Goal: Task Accomplishment & Management: Use online tool/utility

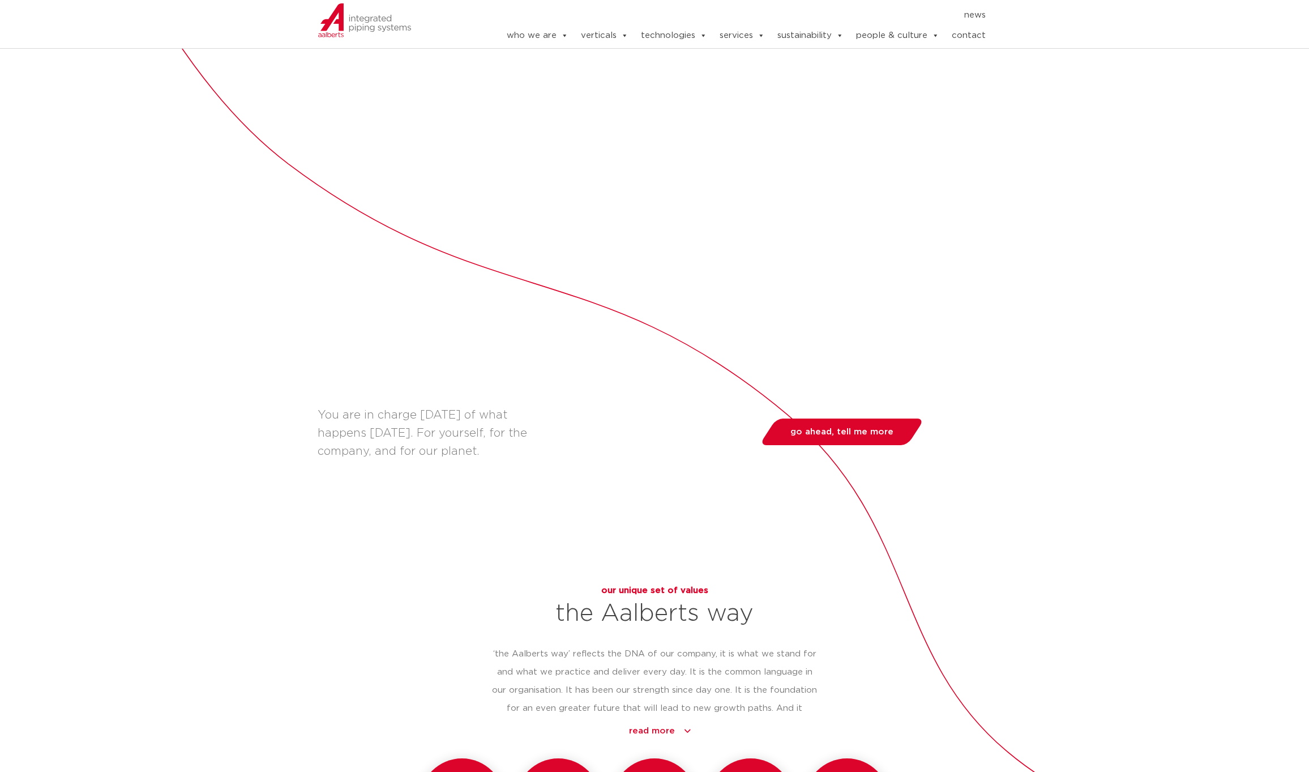
scroll to position [727, 0]
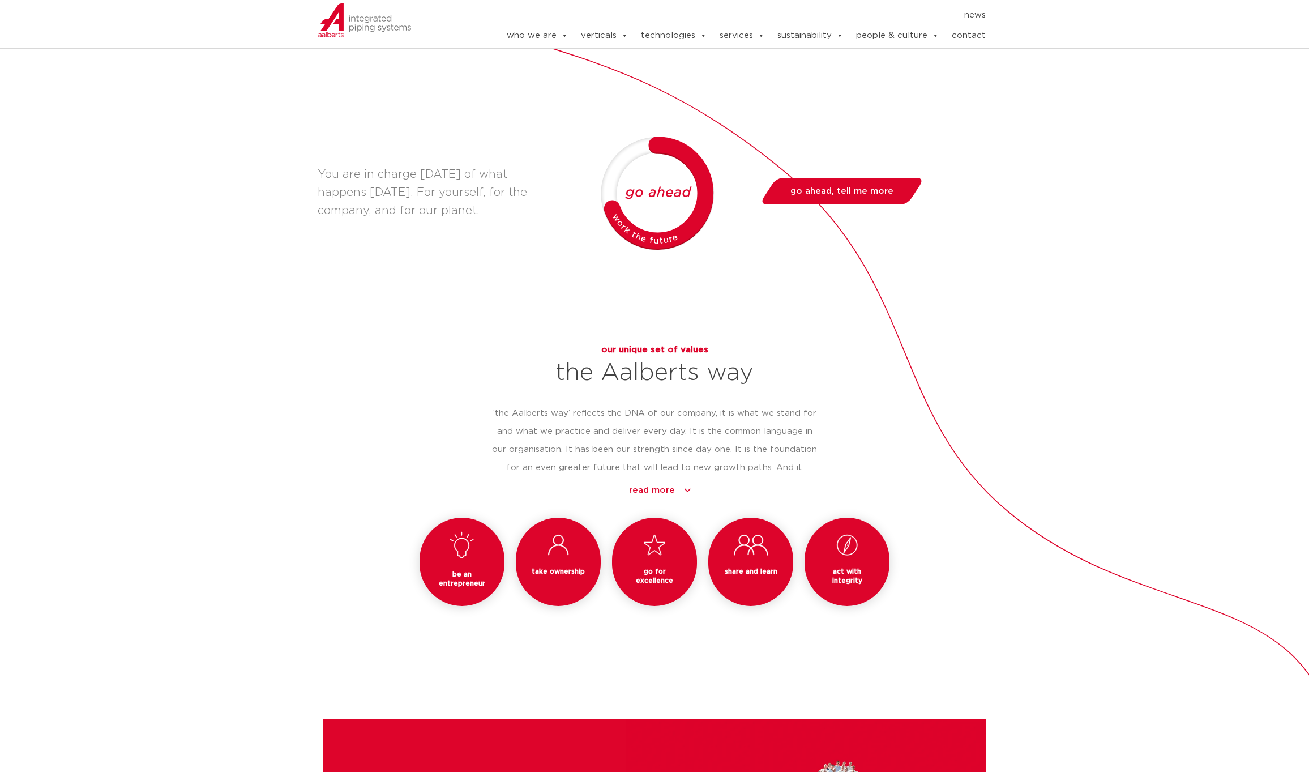
click at [642, 6] on nav "news" at bounding box center [729, 15] width 514 height 18
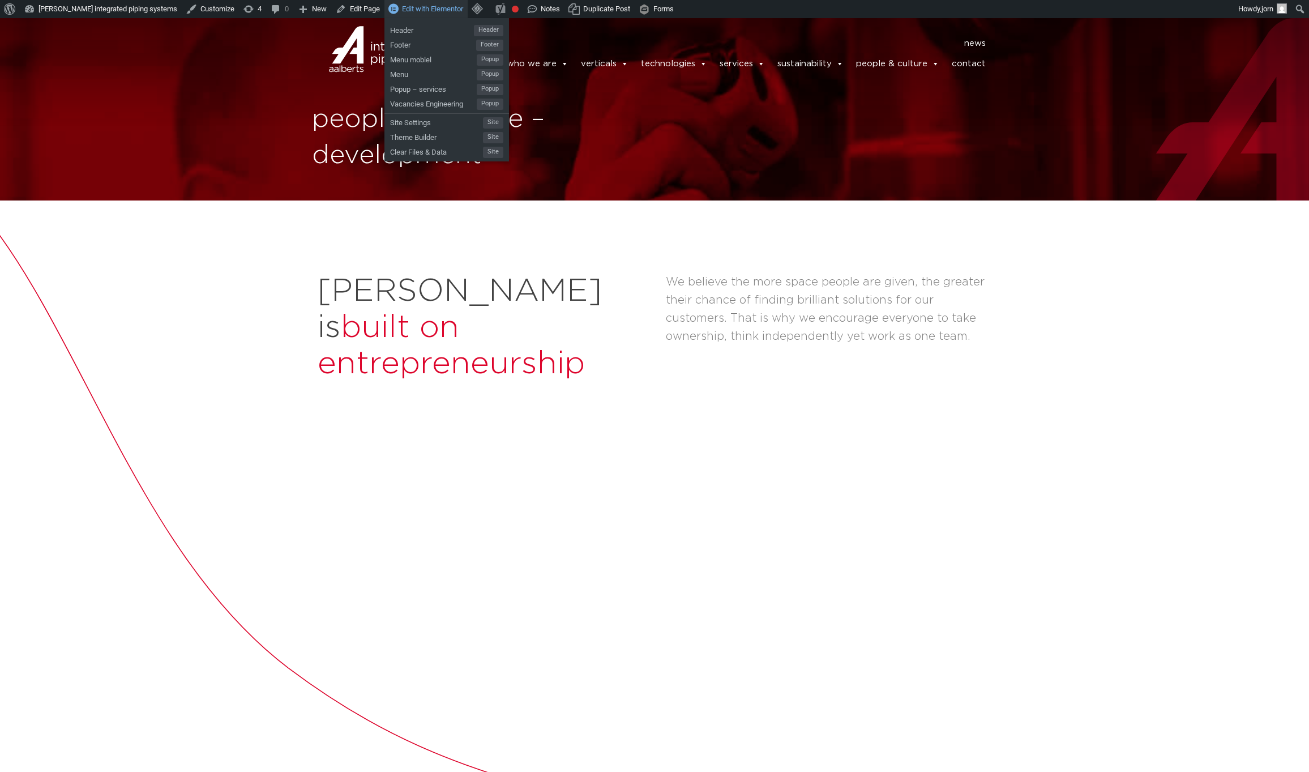
click at [402, 5] on span "Edit with Elementor" at bounding box center [432, 9] width 61 height 8
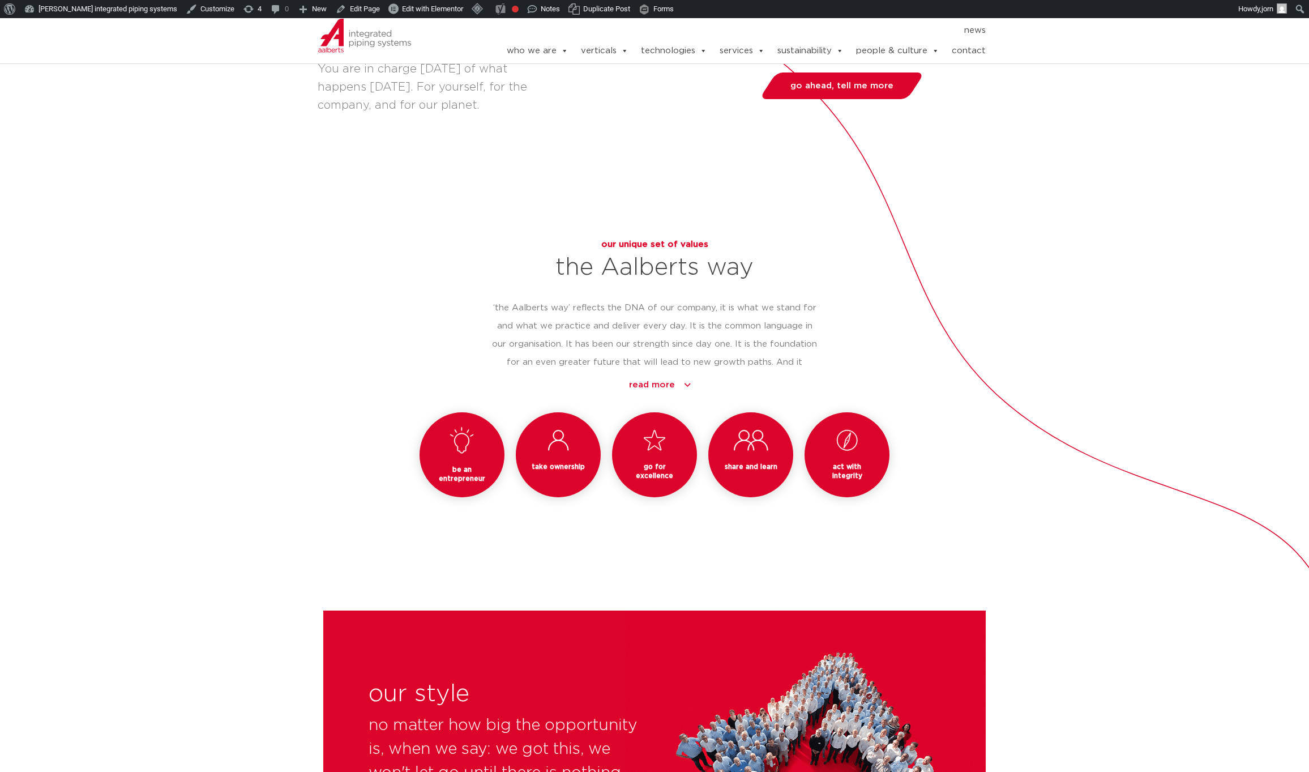
scroll to position [953, 0]
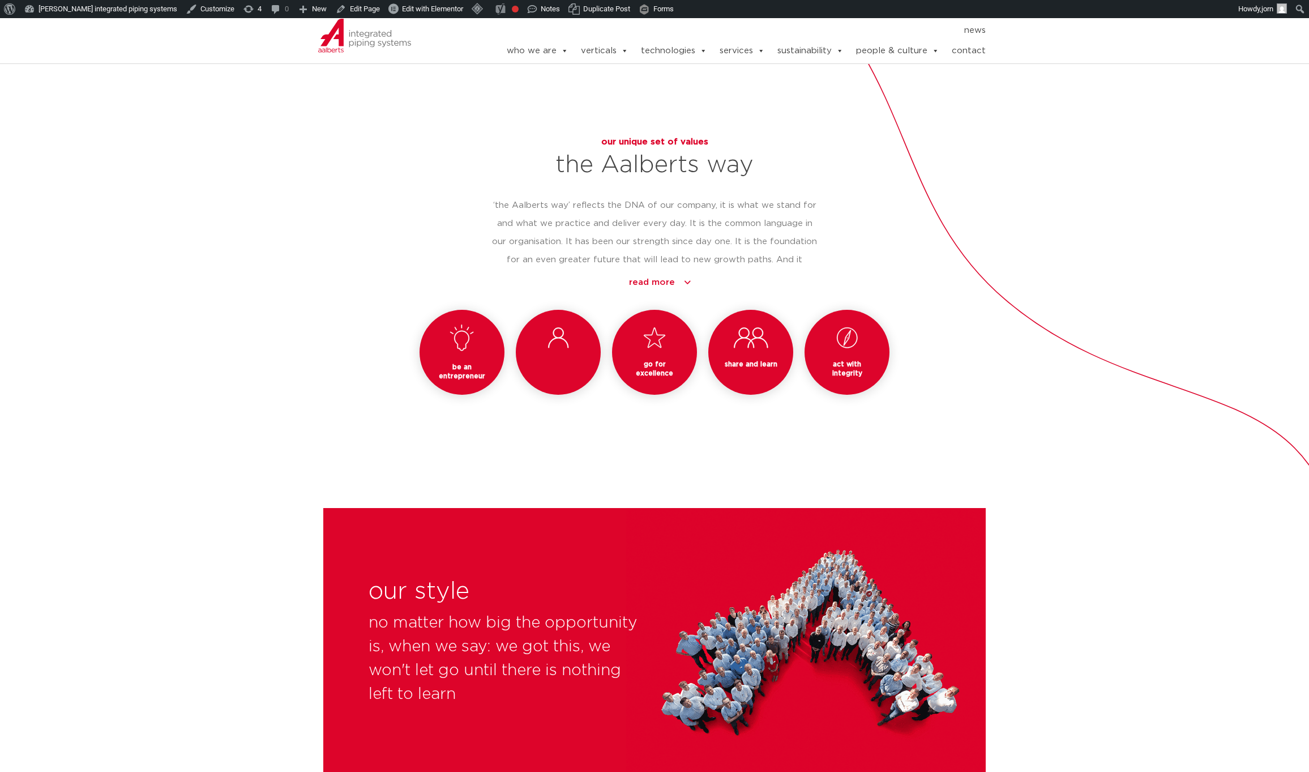
click at [553, 329] on div "take ownership" at bounding box center [558, 352] width 85 height 85
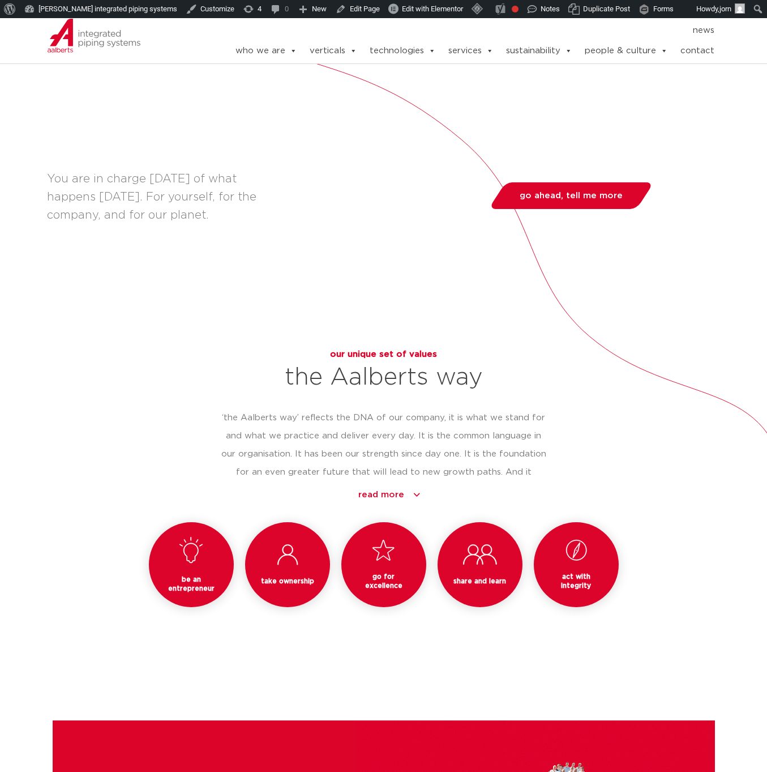
scroll to position [942, 0]
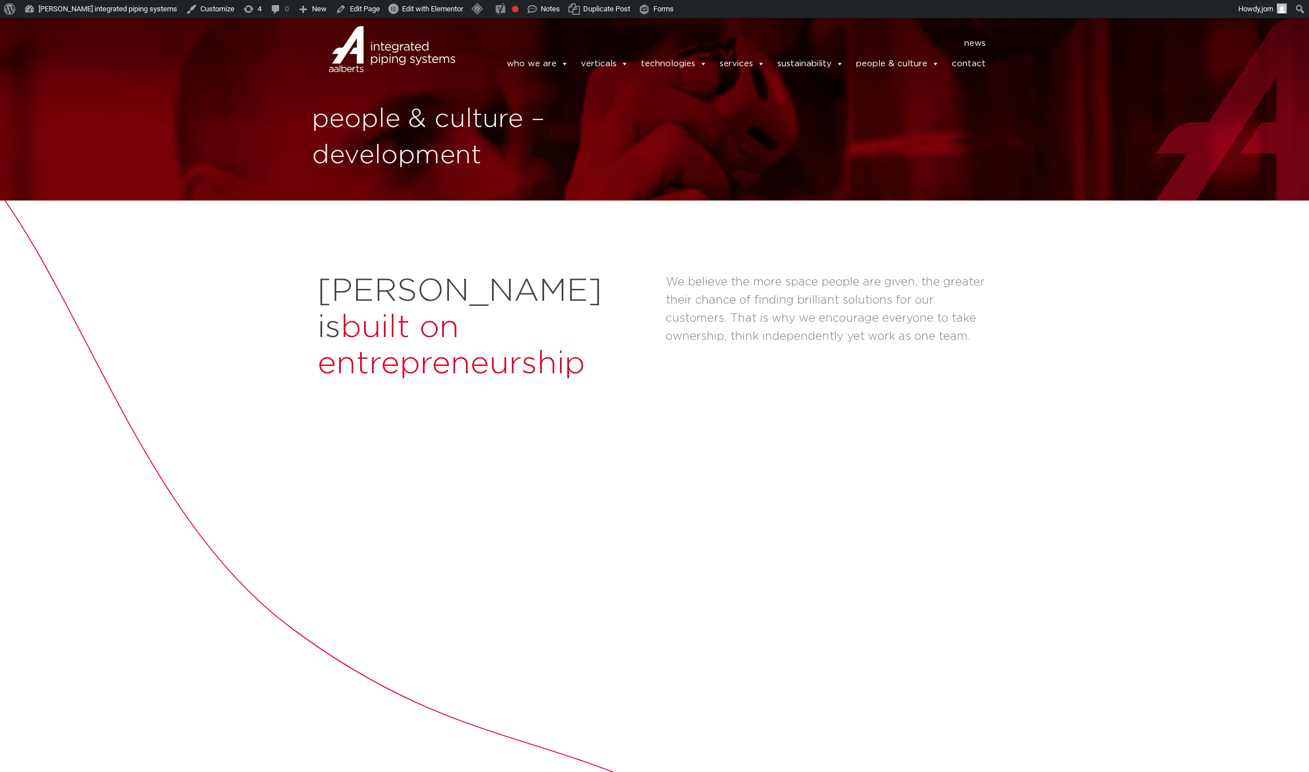
scroll to position [18, 0]
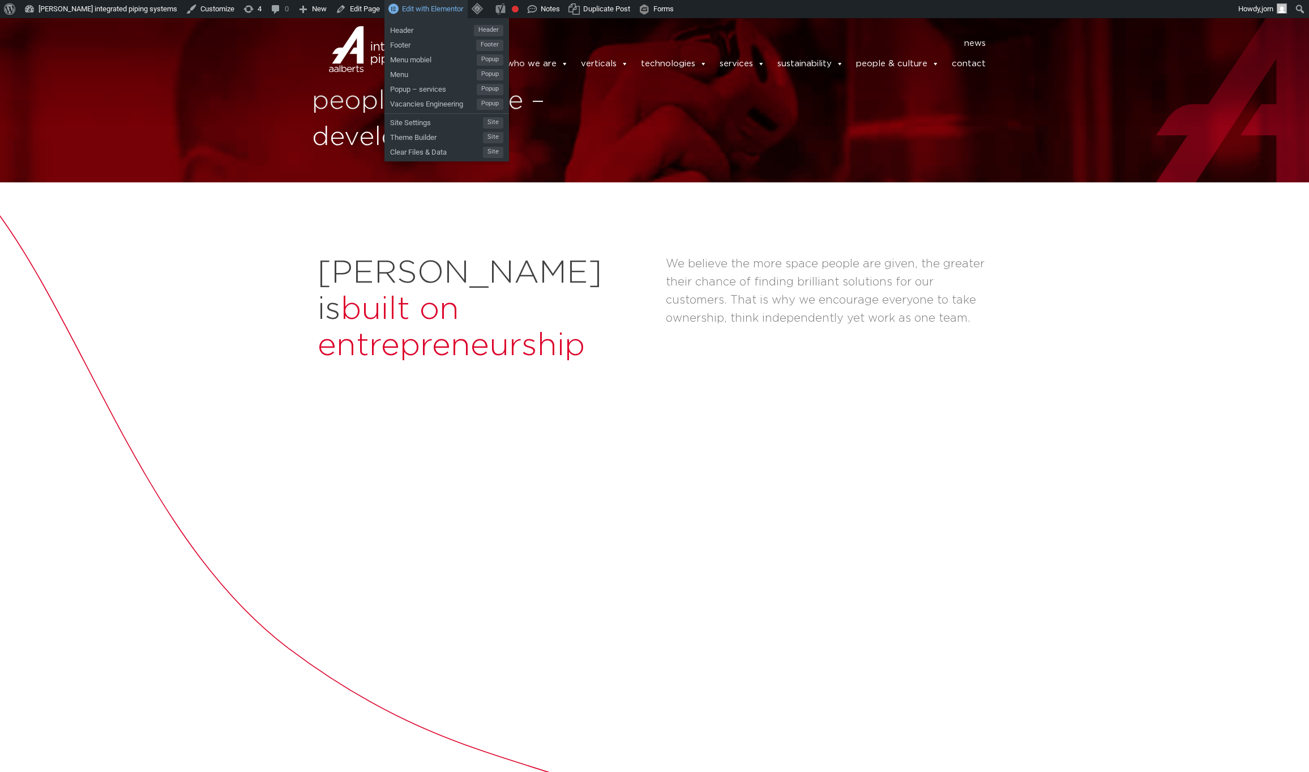
click at [404, 12] on span "Edit with Elementor" at bounding box center [432, 9] width 61 height 8
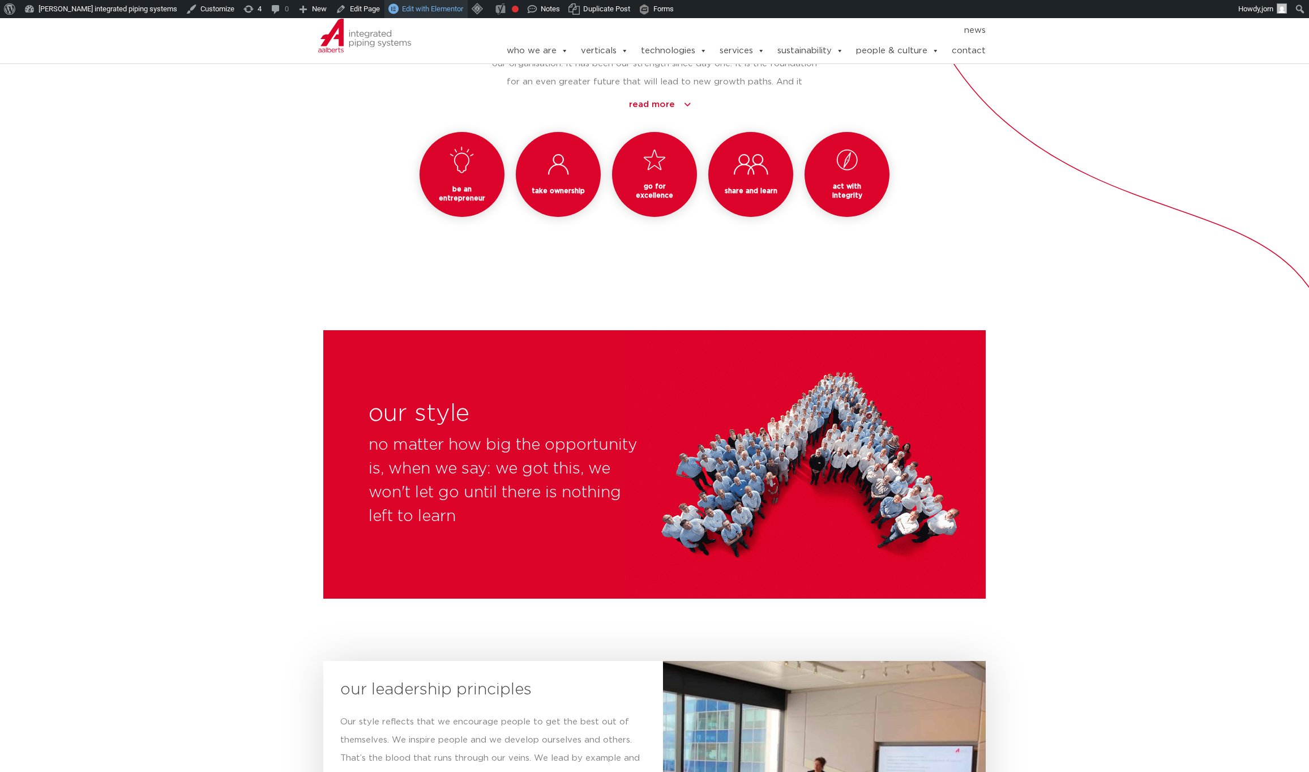
scroll to position [1173, 0]
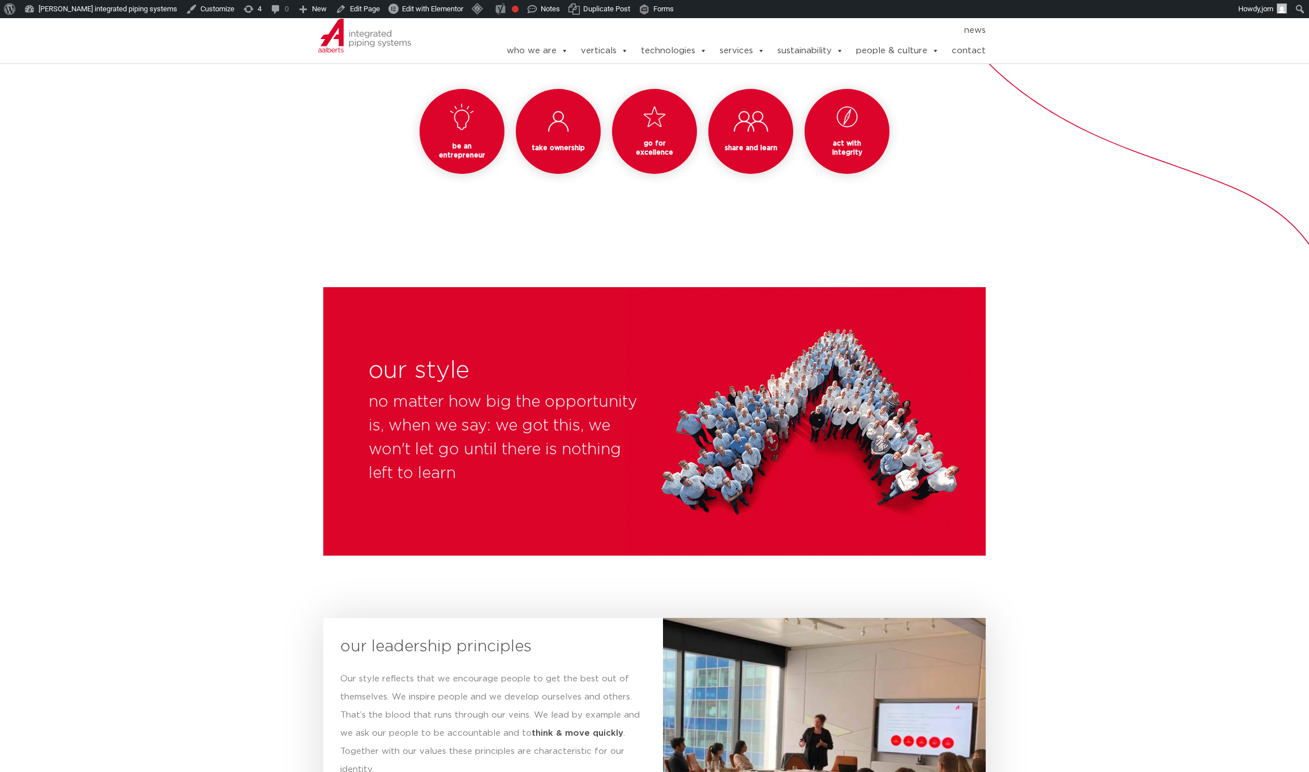
click at [558, 114] on div "take ownership" at bounding box center [558, 131] width 85 height 85
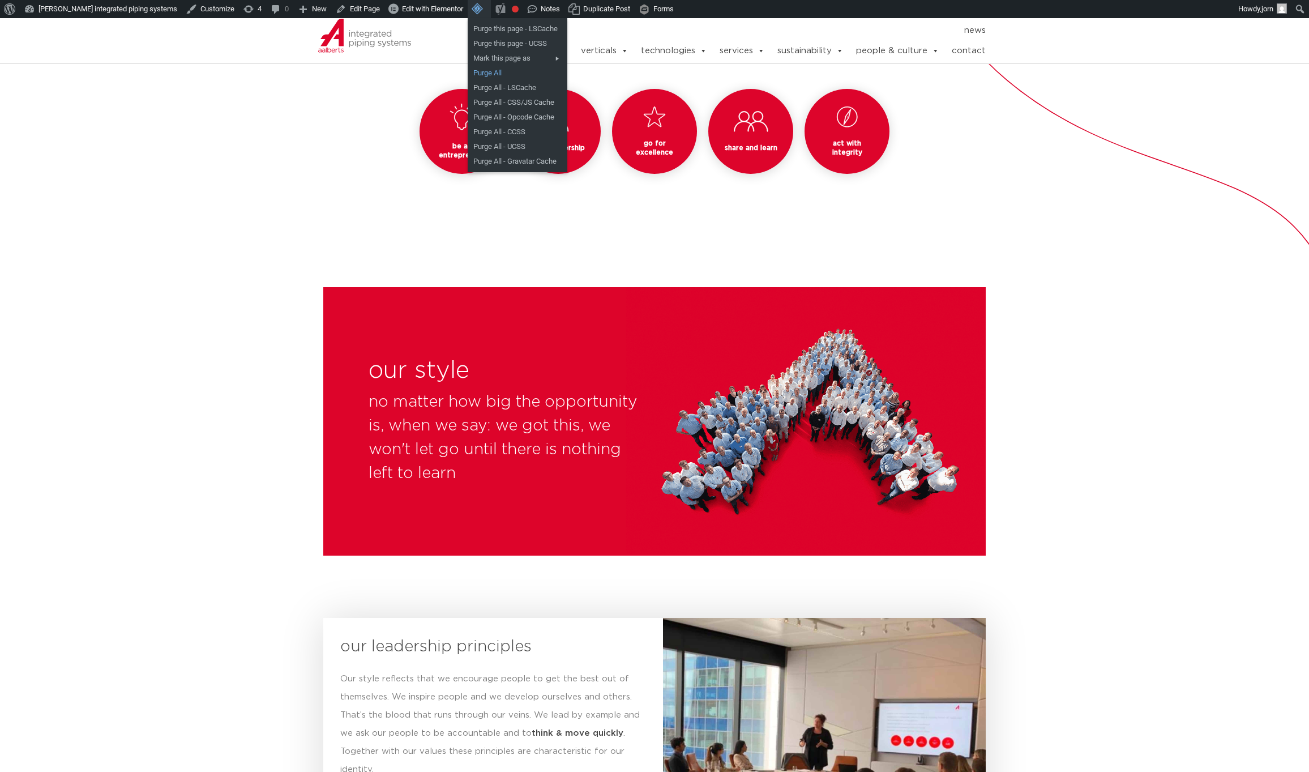
click at [479, 67] on link "Purge All" at bounding box center [518, 73] width 100 height 15
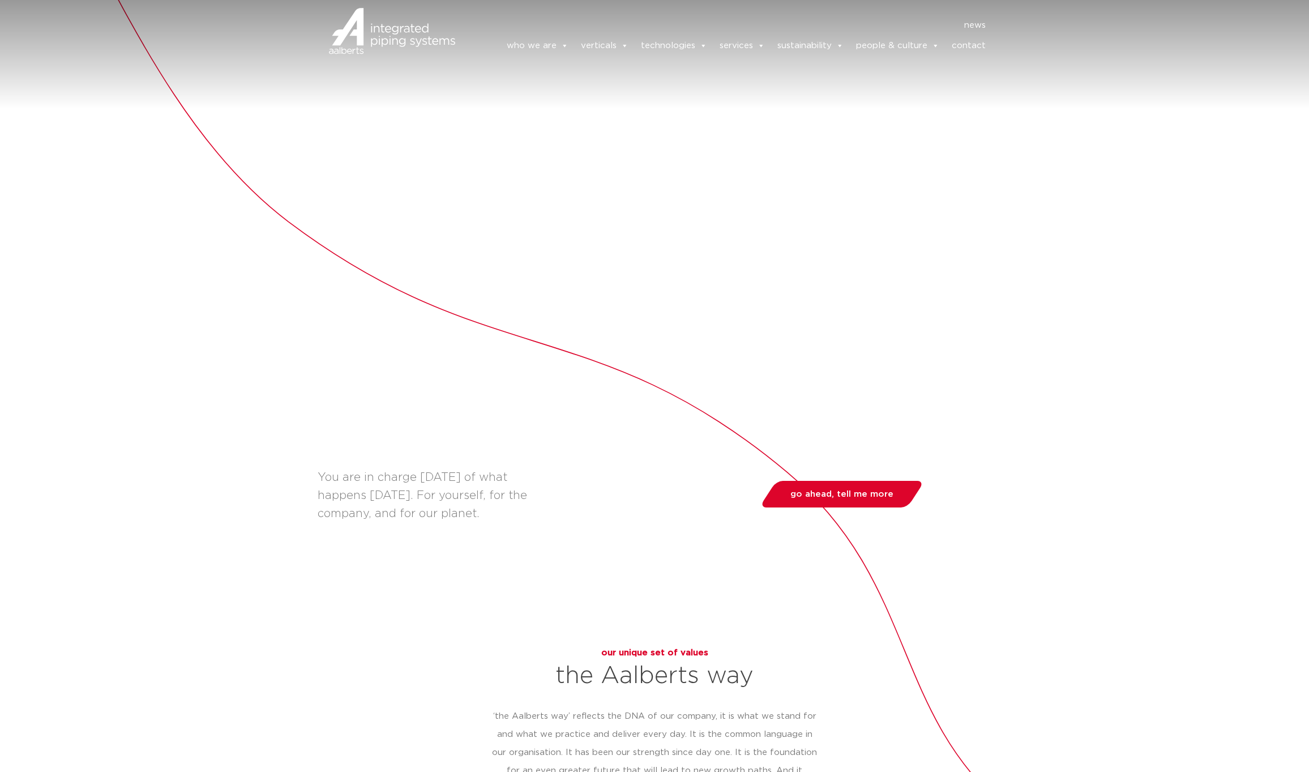
scroll to position [783, 0]
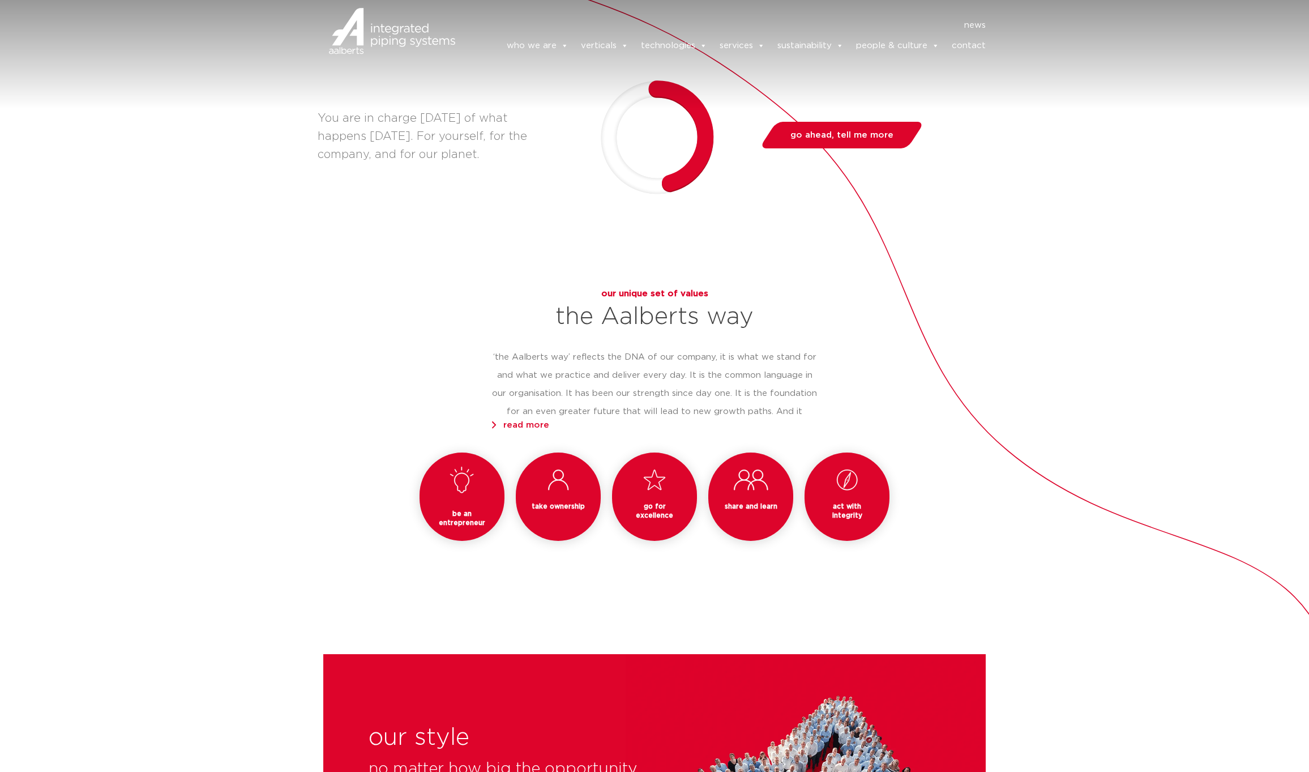
click at [466, 466] on icon at bounding box center [462, 479] width 24 height 27
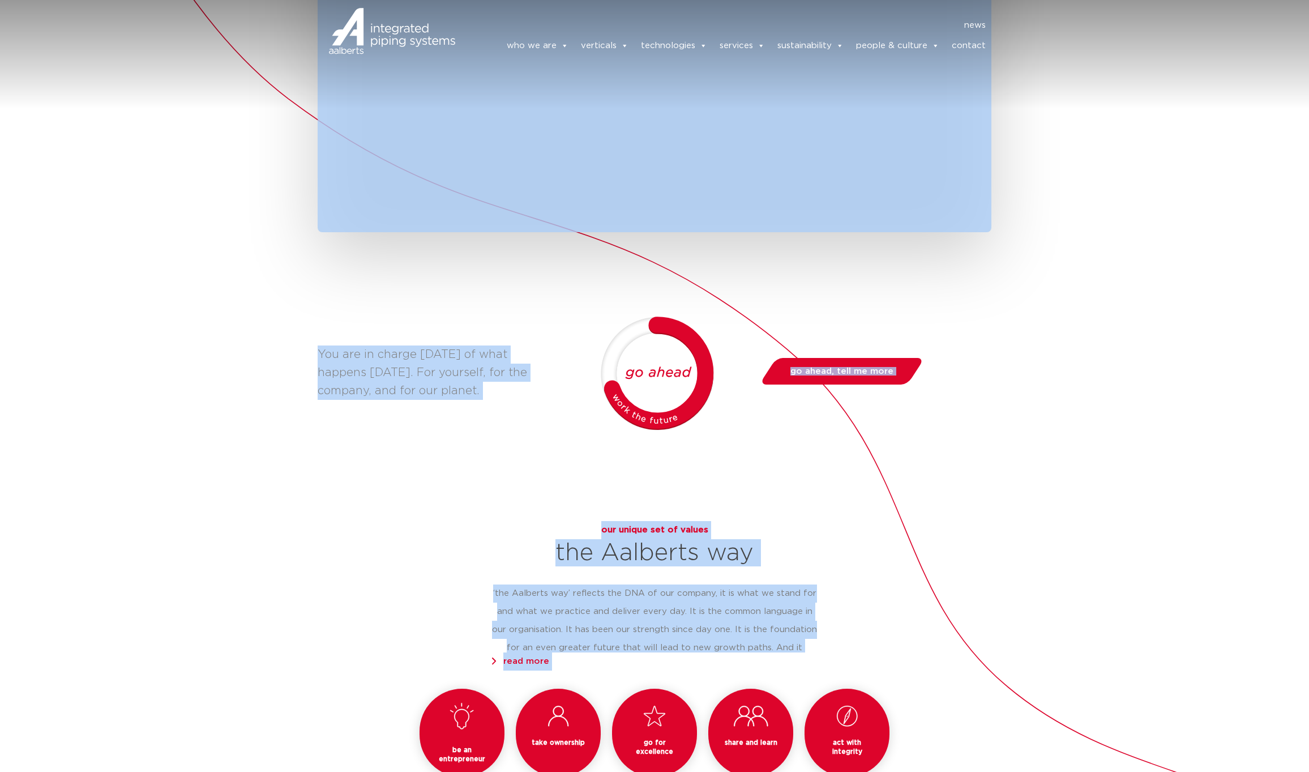
scroll to position [523, 0]
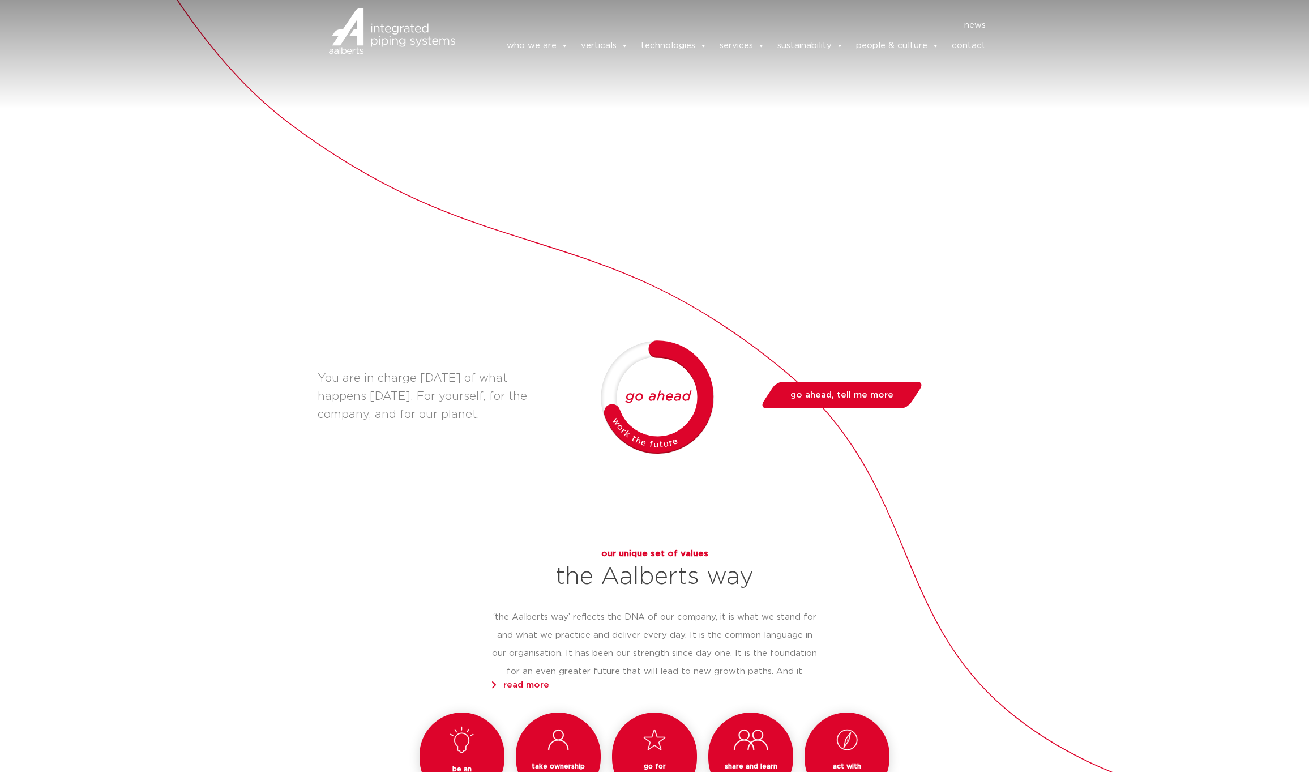
click at [242, 439] on div "Aalberts is built on entrepreneurship We believe the more space people are give…" at bounding box center [654, 284] width 1309 height 1249
